Goal: Navigation & Orientation: Find specific page/section

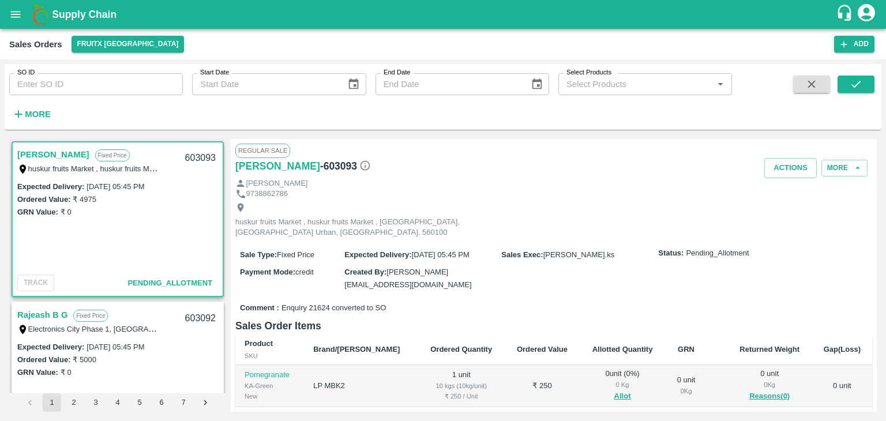
click at [336, 49] on div "Sales Orders FruitX Bangalore" at bounding box center [421, 44] width 825 height 17
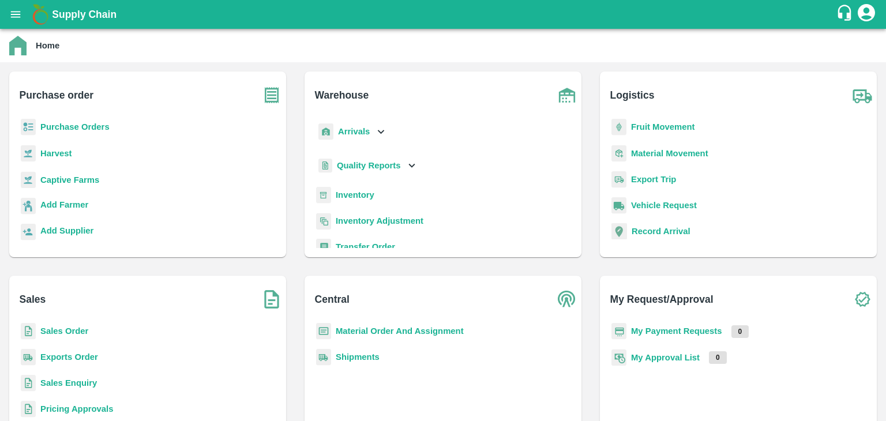
click at [76, 334] on b "Sales Order" at bounding box center [64, 331] width 48 height 9
